Goal: Information Seeking & Learning: Learn about a topic

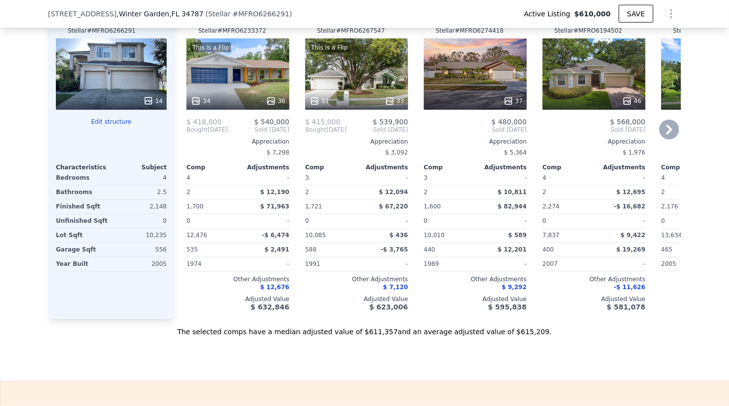
scroll to position [1117, 0]
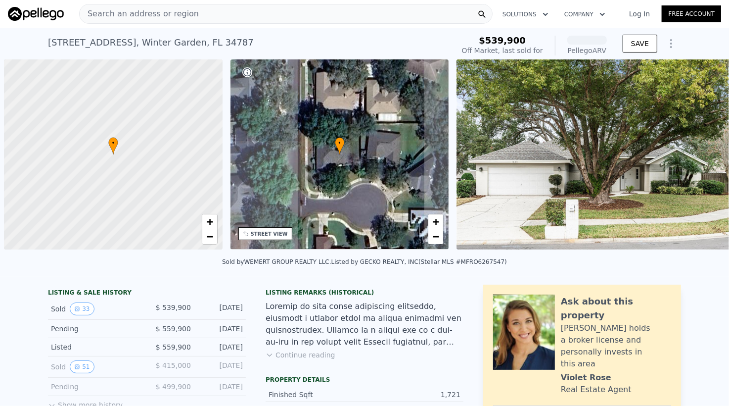
scroll to position [0, 4]
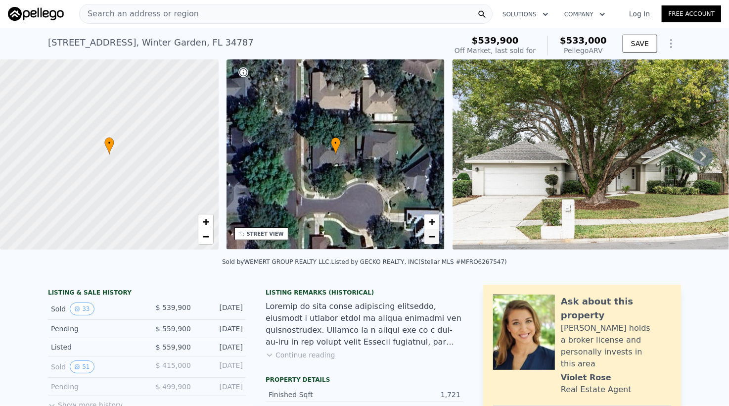
click at [431, 238] on span "−" at bounding box center [432, 236] width 6 height 12
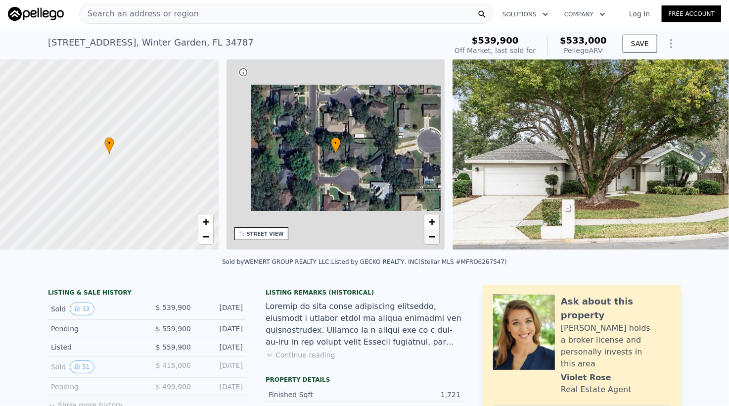
click at [431, 238] on span "−" at bounding box center [432, 236] width 6 height 12
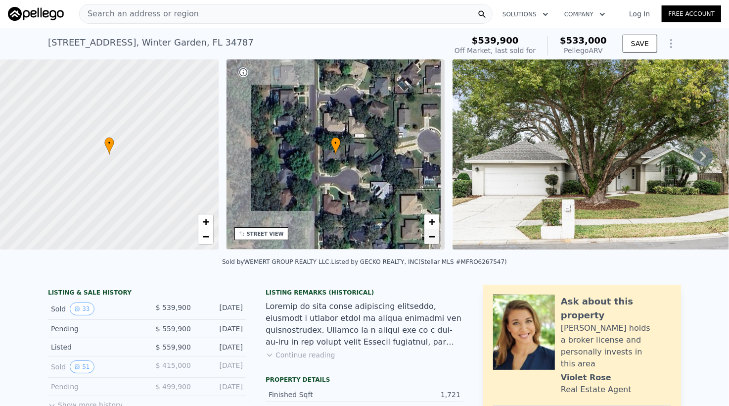
click at [431, 238] on span "−" at bounding box center [432, 236] width 6 height 12
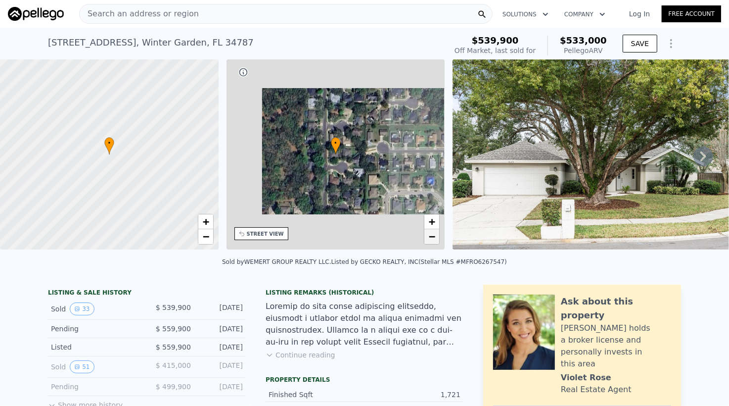
click at [431, 238] on span "−" at bounding box center [432, 236] width 6 height 12
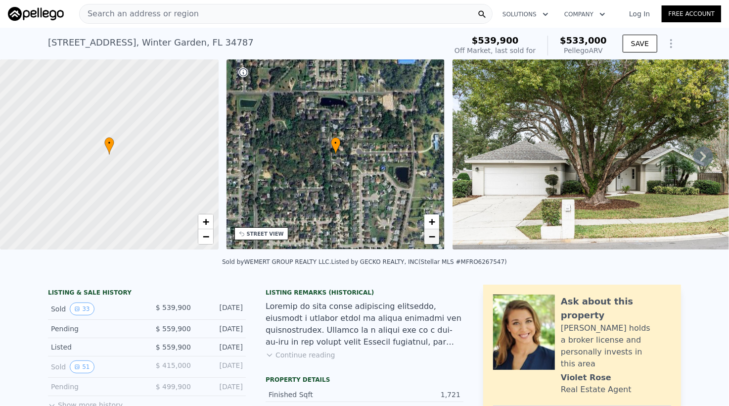
click at [431, 238] on span "−" at bounding box center [432, 236] width 6 height 12
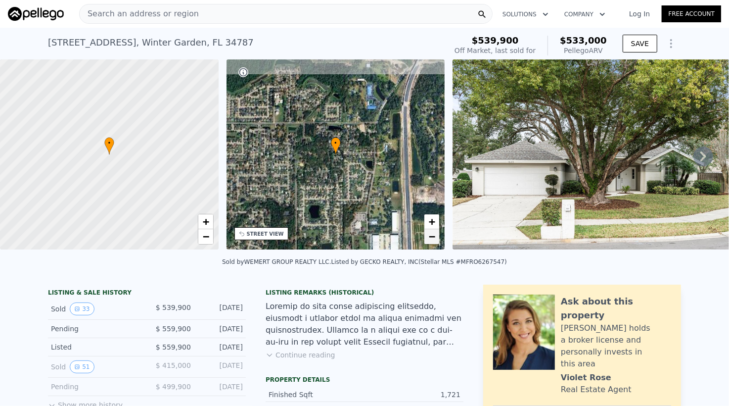
click at [431, 238] on span "−" at bounding box center [432, 236] width 6 height 12
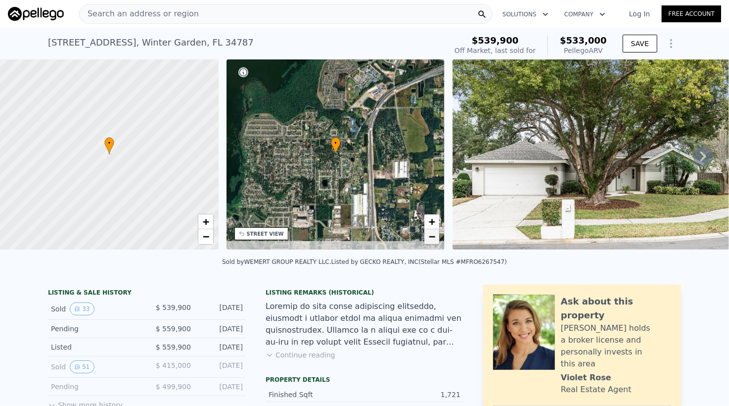
click at [431, 238] on span "−" at bounding box center [432, 236] width 6 height 12
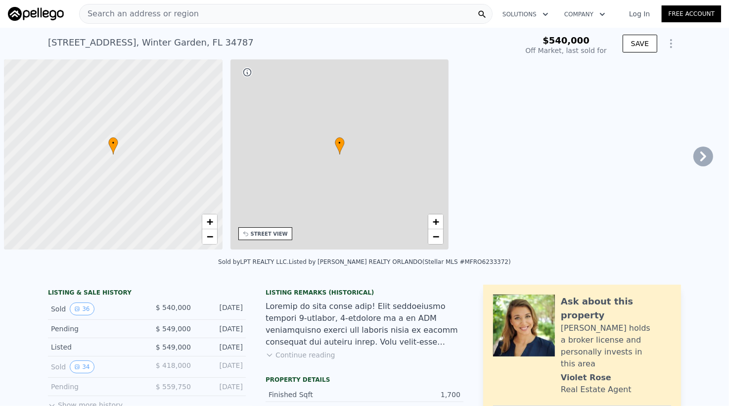
scroll to position [0, 4]
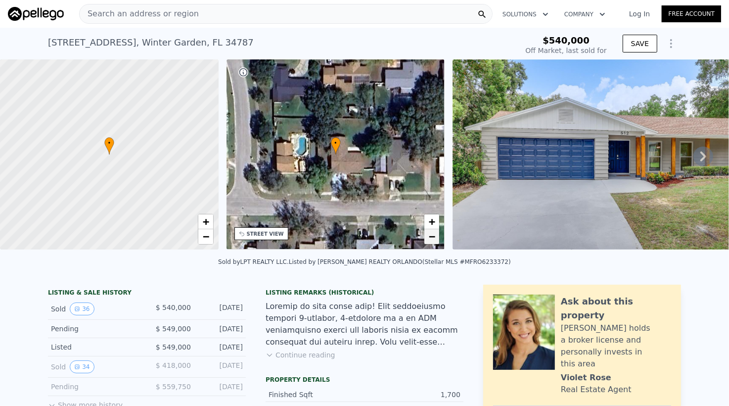
click at [434, 234] on span "−" at bounding box center [432, 236] width 6 height 12
click at [436, 234] on link "−" at bounding box center [431, 236] width 15 height 15
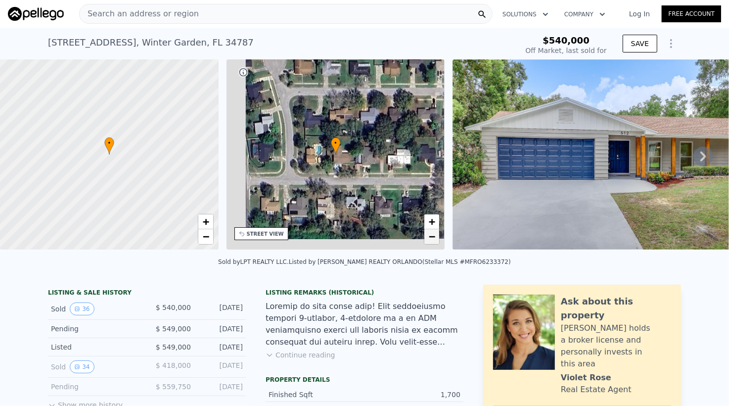
click at [437, 234] on link "−" at bounding box center [431, 236] width 15 height 15
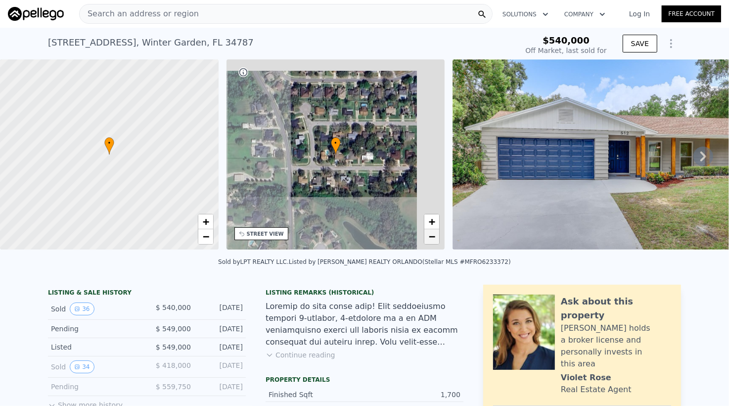
type input "$ 542,000"
type input "-$ 66,955"
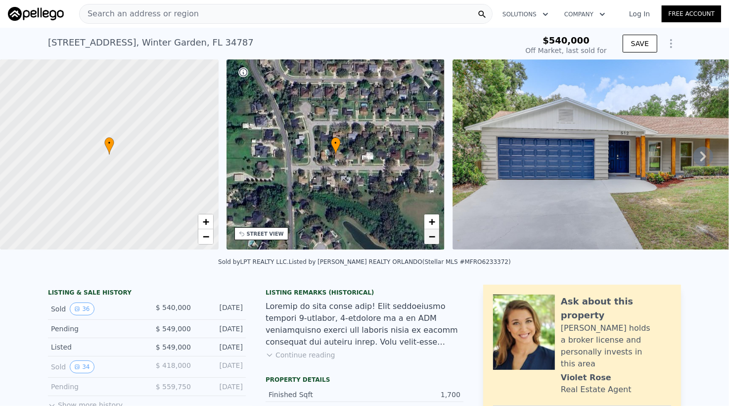
click at [436, 234] on link "−" at bounding box center [431, 236] width 15 height 15
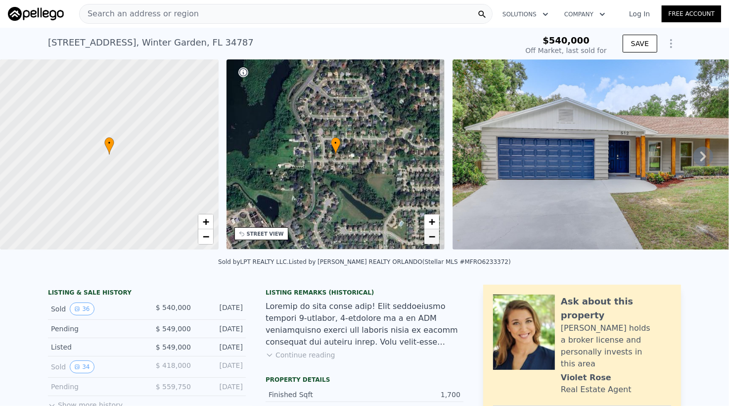
click at [431, 233] on span "−" at bounding box center [432, 236] width 6 height 12
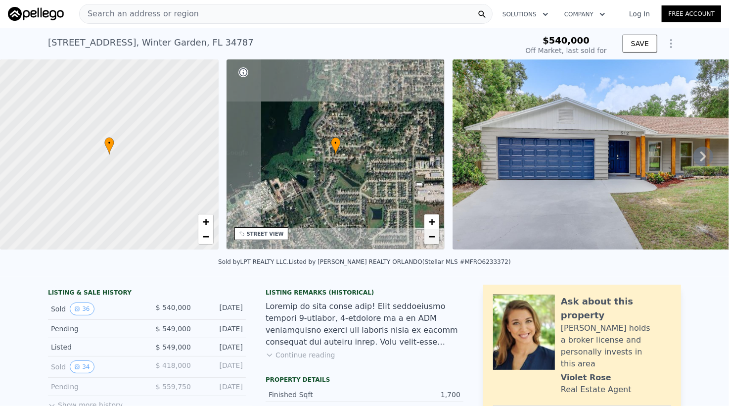
click at [432, 233] on span "−" at bounding box center [432, 236] width 6 height 12
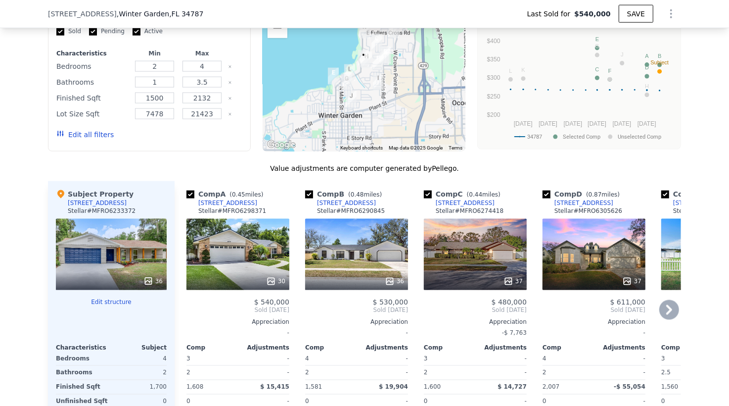
scroll to position [1117, 0]
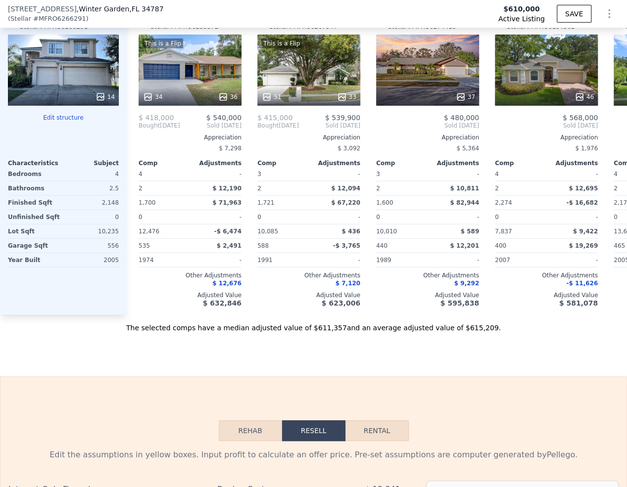
scroll to position [1117, 0]
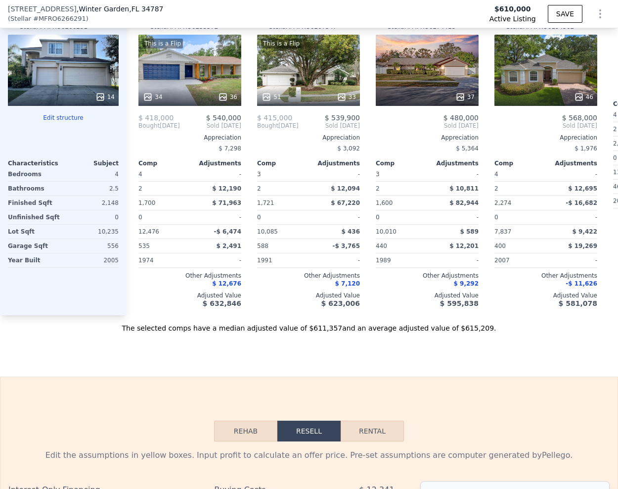
scroll to position [1121, 0]
